Goal: Transaction & Acquisition: Book appointment/travel/reservation

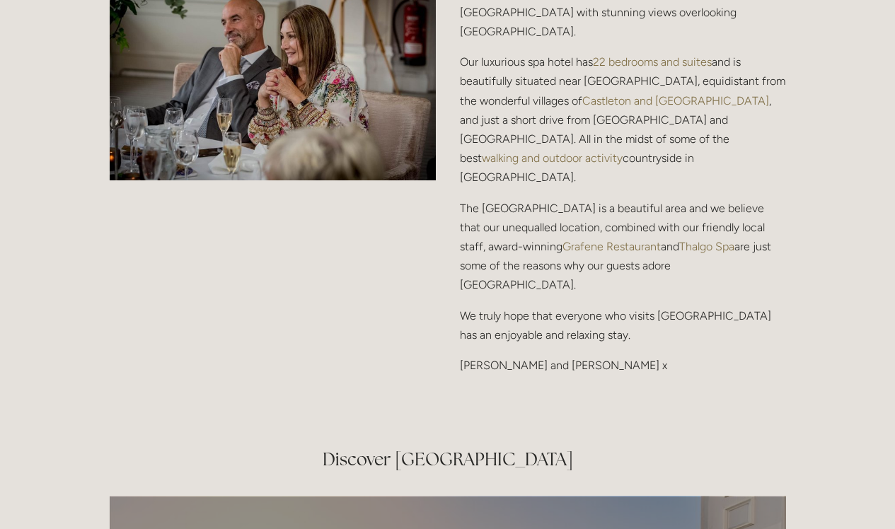
scroll to position [1881, 0]
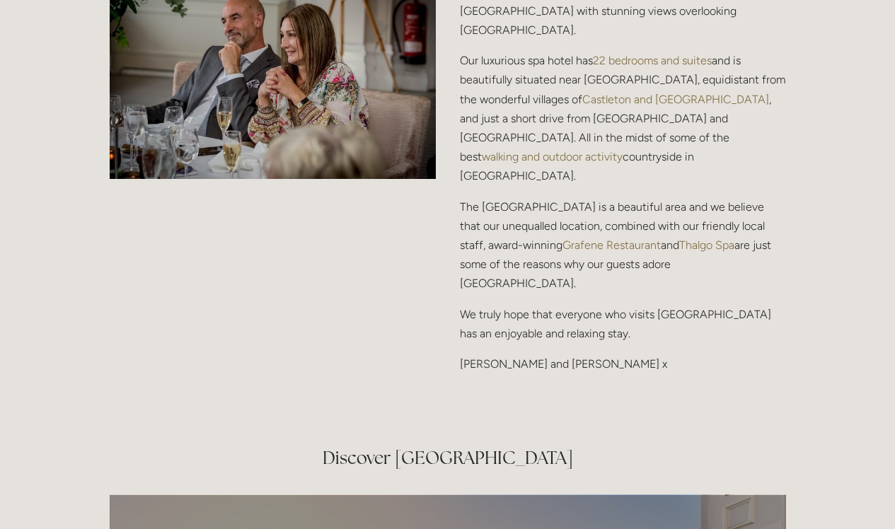
click at [575, 239] on link "Grafene Restaurant" at bounding box center [612, 245] width 98 height 13
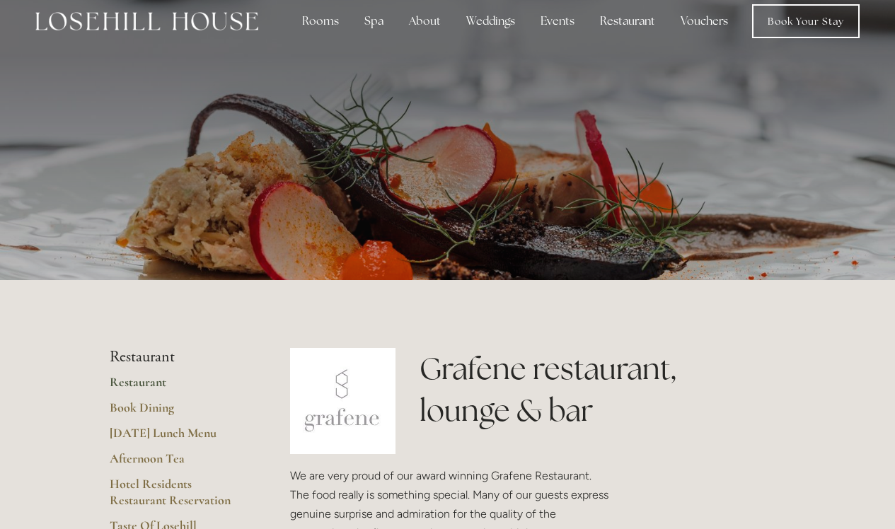
scroll to position [16, 0]
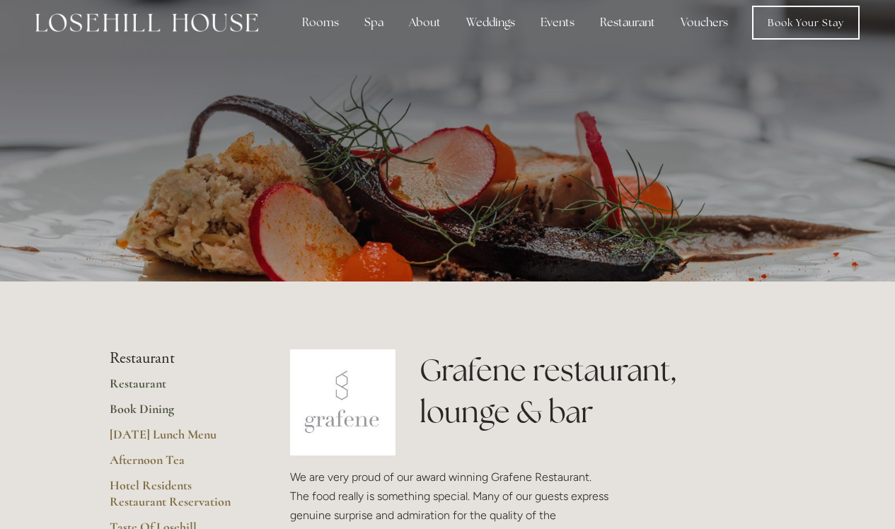
click at [154, 411] on link "Book Dining" at bounding box center [177, 413] width 135 height 25
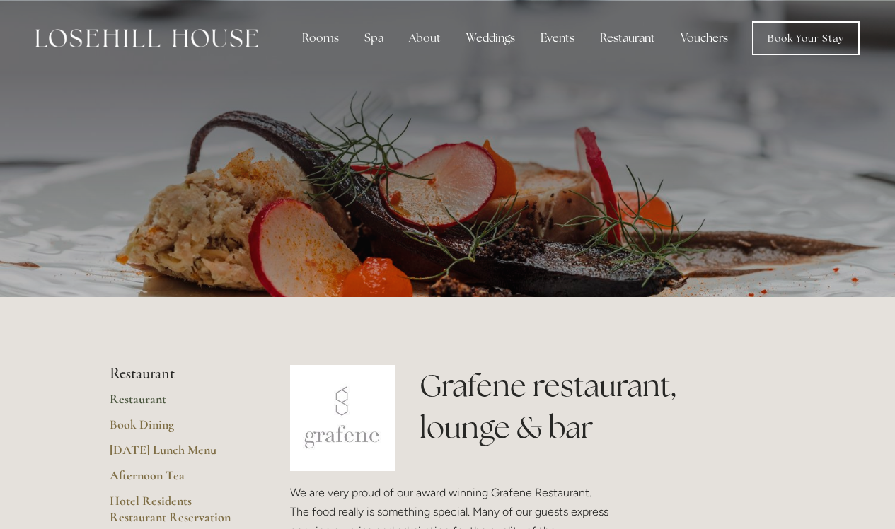
scroll to position [0, 0]
click at [798, 38] on link "Book Your Stay" at bounding box center [806, 38] width 108 height 34
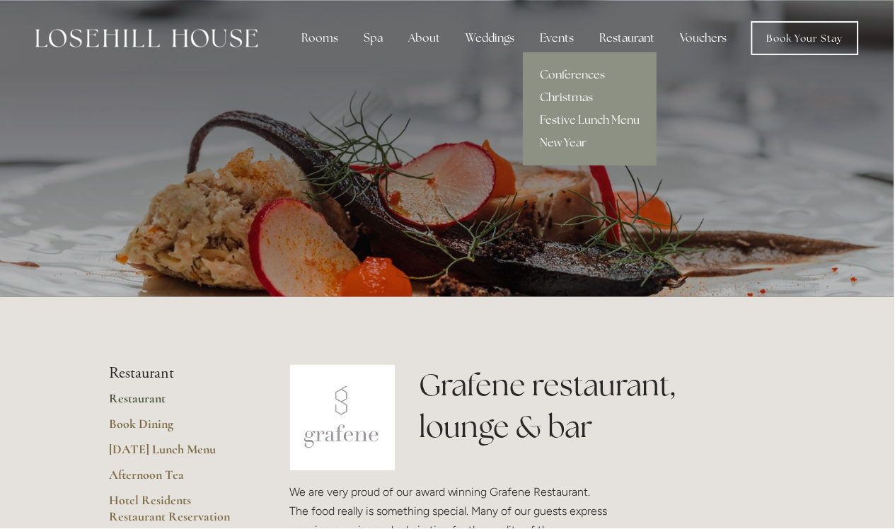
click at [566, 93] on link "Christmas" at bounding box center [591, 97] width 134 height 23
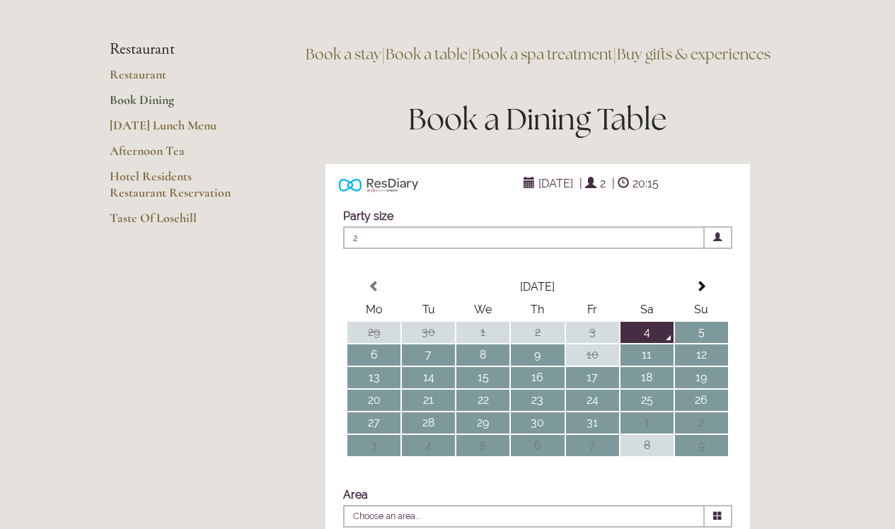
type input "Any Area"
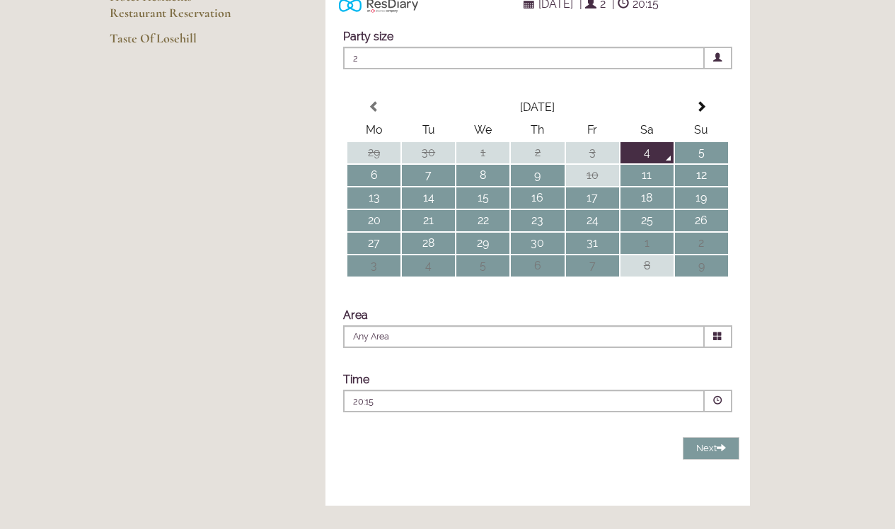
scroll to position [285, 0]
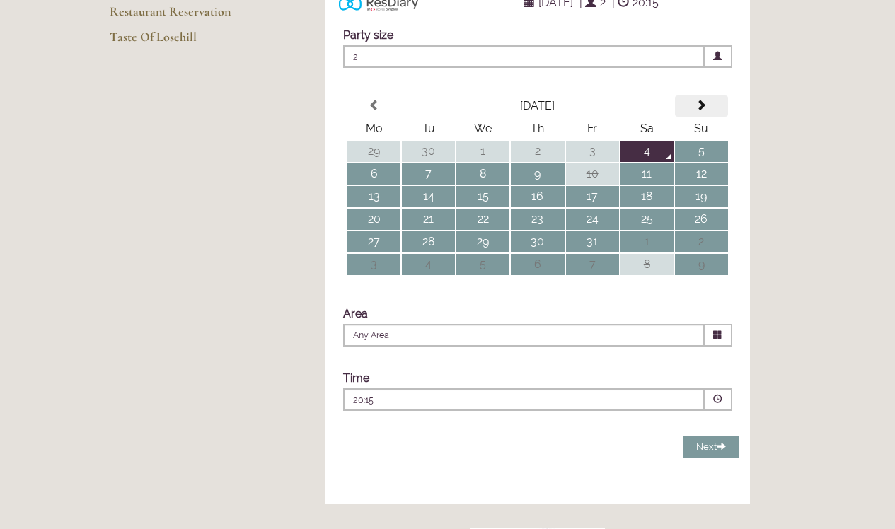
click at [706, 111] on span at bounding box center [701, 105] width 11 height 11
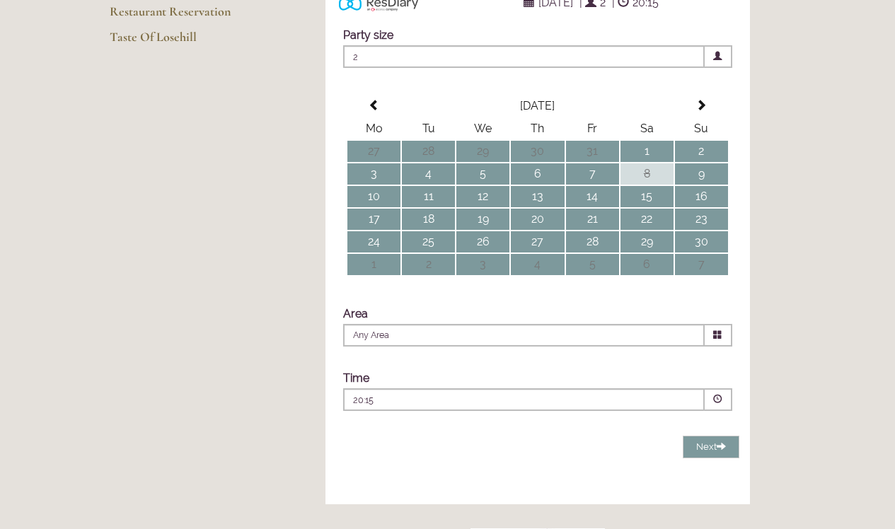
click at [704, 111] on span at bounding box center [701, 105] width 11 height 11
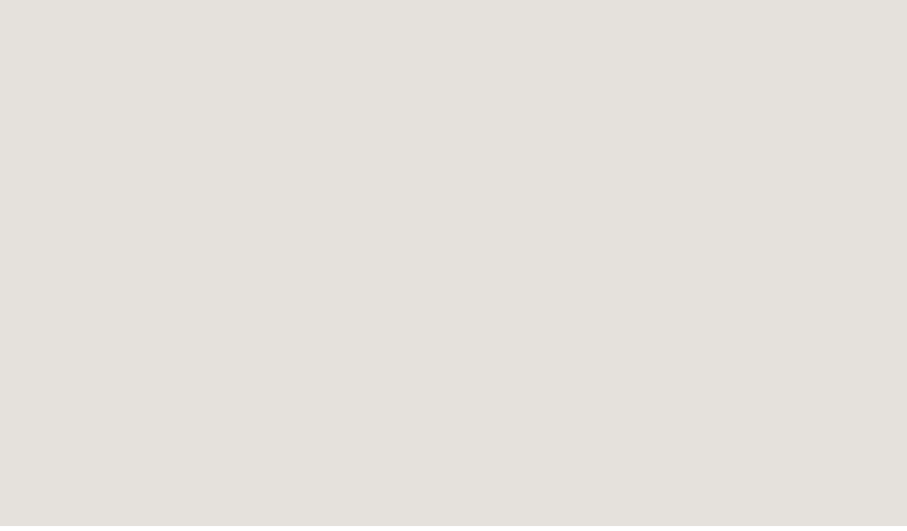
scroll to position [1183, 0]
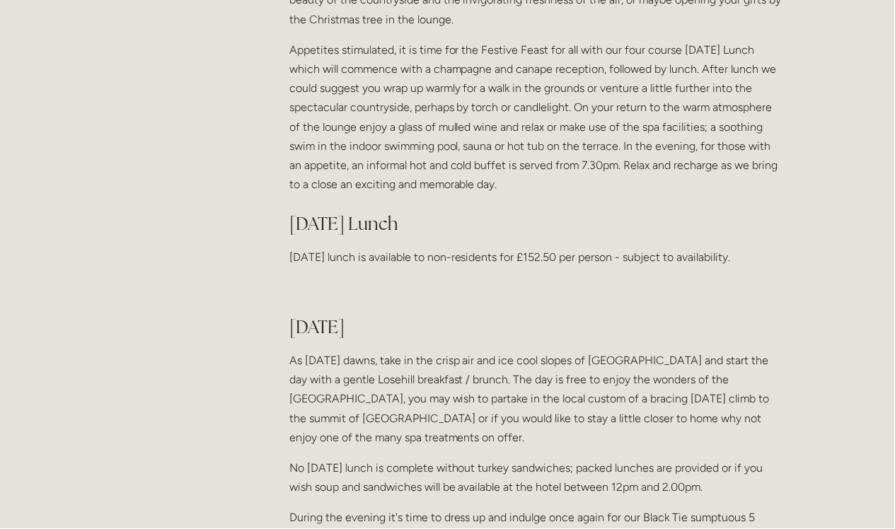
scroll to position [1322, 0]
